Goal: Information Seeking & Learning: Check status

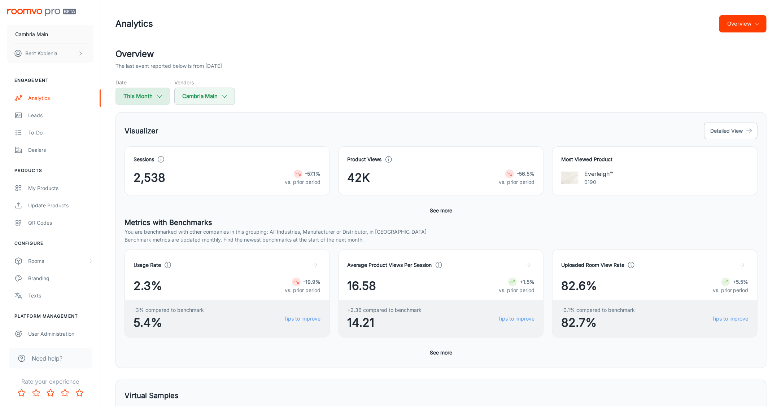
click at [149, 91] on button "This Month" at bounding box center [142, 96] width 54 height 17
select select "8"
select select "2025"
select select "8"
select select "2025"
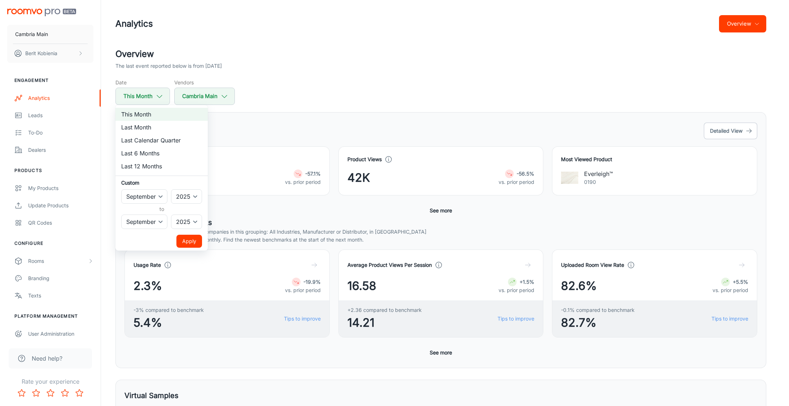
click at [148, 125] on li "Last Month" at bounding box center [161, 127] width 92 height 13
select select "7"
click at [191, 243] on button "Apply" at bounding box center [189, 241] width 26 height 13
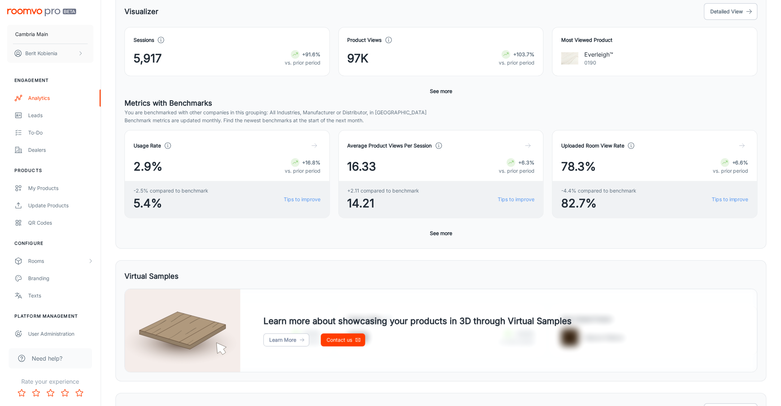
scroll to position [61, 0]
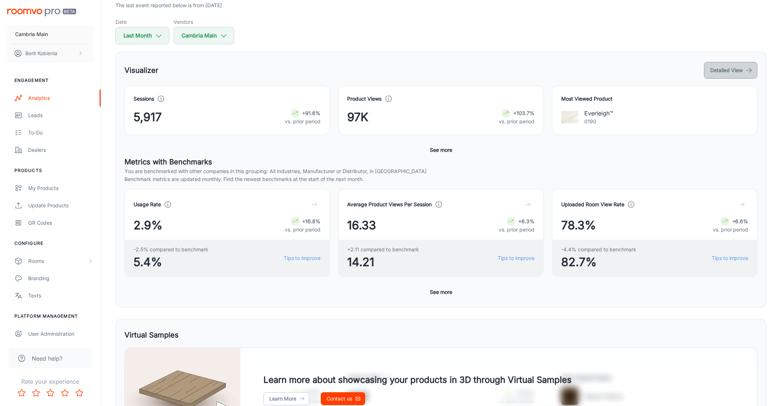
click at [711, 66] on button "Detailed View" at bounding box center [730, 70] width 53 height 17
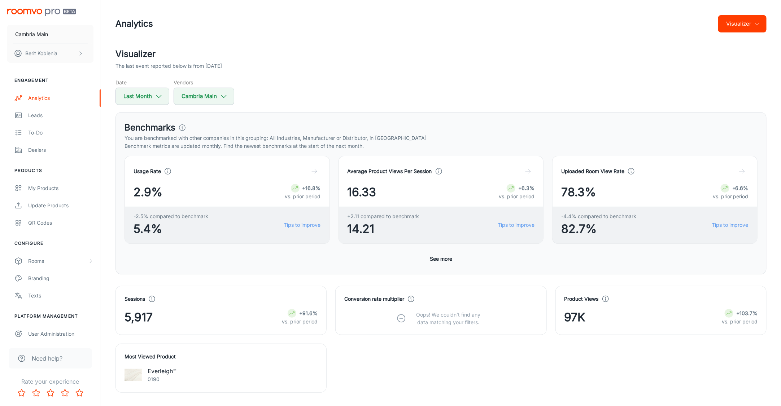
click at [736, 23] on button "Visualizer" at bounding box center [742, 23] width 48 height 17
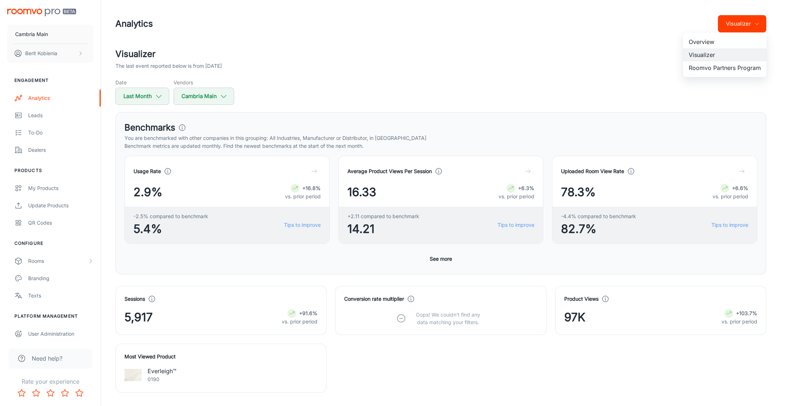
click at [678, 118] on div at bounding box center [394, 203] width 789 height 406
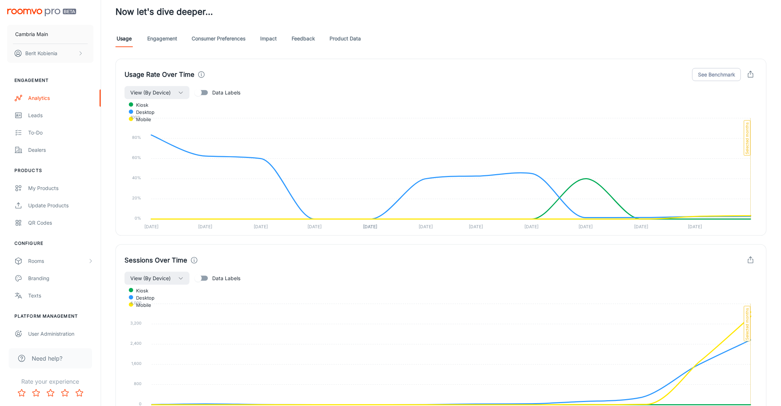
scroll to position [457, 0]
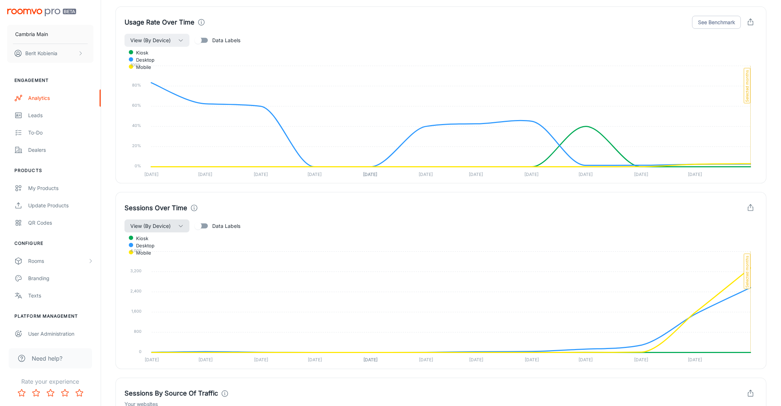
click at [184, 229] on button "View (By Device)" at bounding box center [156, 226] width 65 height 13
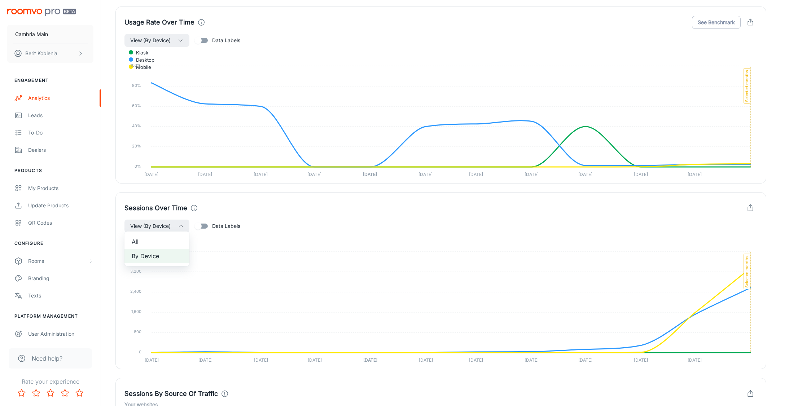
click at [749, 204] on div at bounding box center [394, 203] width 789 height 406
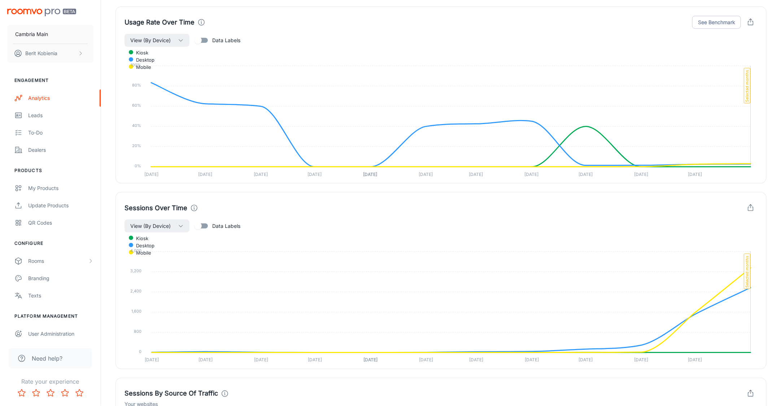
click at [750, 208] on icon "button" at bounding box center [751, 208] width 8 height 8
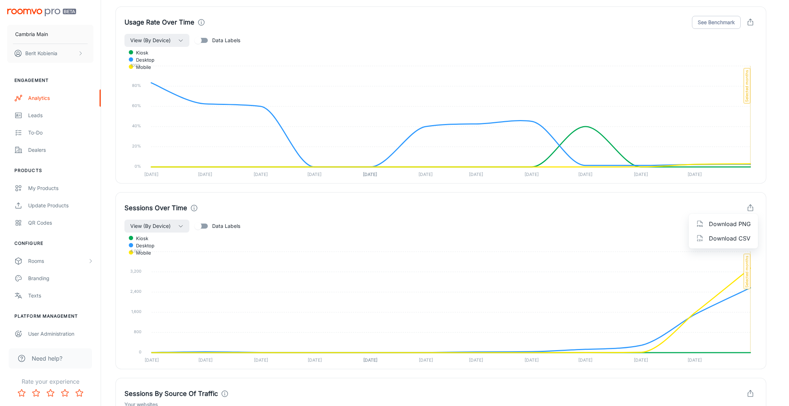
click at [719, 234] on span "Download CSV" at bounding box center [730, 238] width 42 height 9
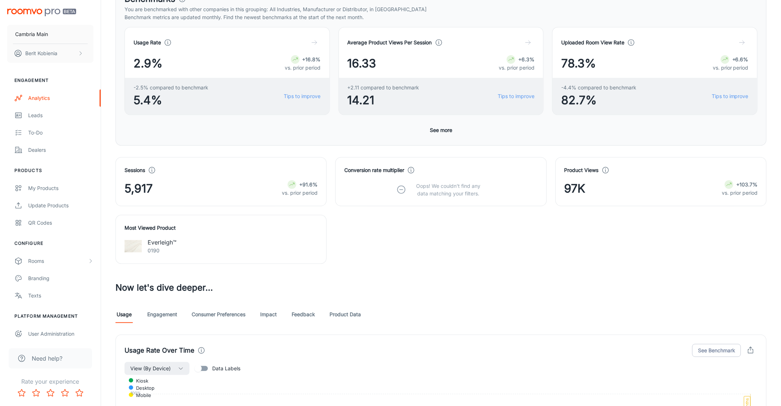
scroll to position [0, 0]
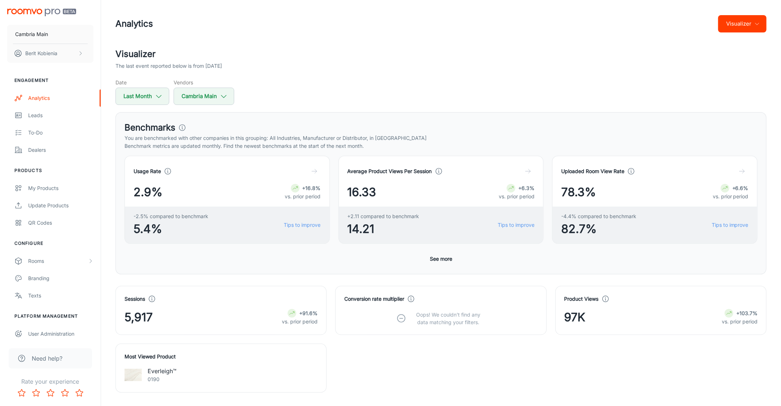
click at [749, 4] on header "Analytics Visualizer" at bounding box center [441, 24] width 668 height 48
click at [742, 22] on button "Visualizer" at bounding box center [742, 23] width 48 height 17
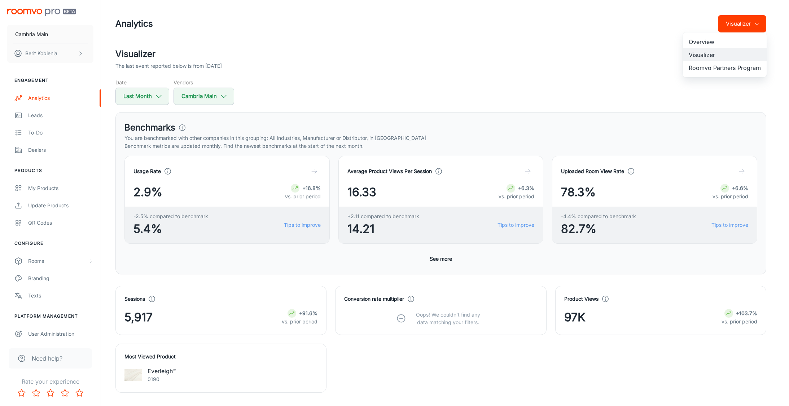
click at [740, 63] on li "Roomvo Partners Program" at bounding box center [725, 67] width 84 height 13
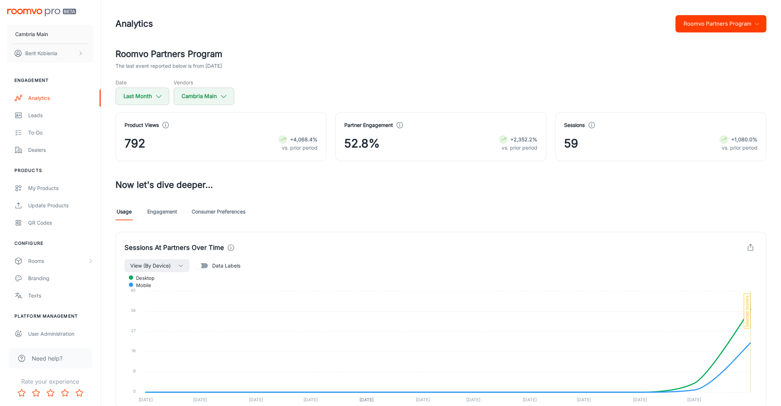
click at [321, 173] on div "Roomvo Partners Program The last event reported below is from [DATE] Date Last …" at bounding box center [441, 321] width 668 height 547
